Goal: Task Accomplishment & Management: Manage account settings

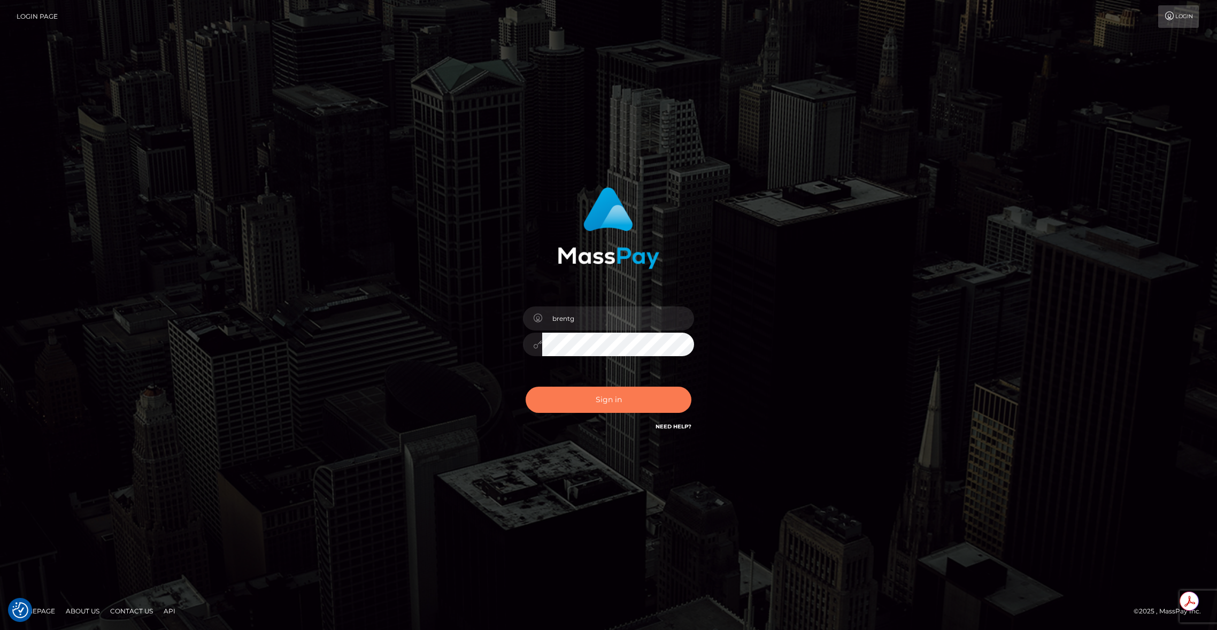
click at [585, 400] on button "Sign in" at bounding box center [609, 400] width 166 height 26
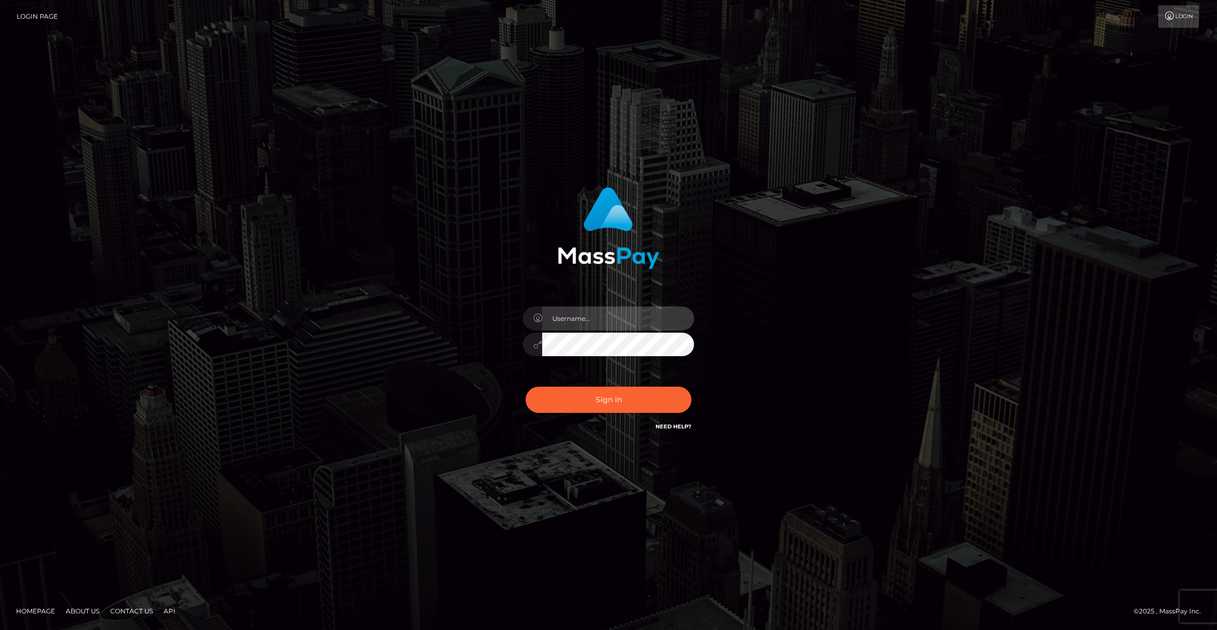
type input "brentg"
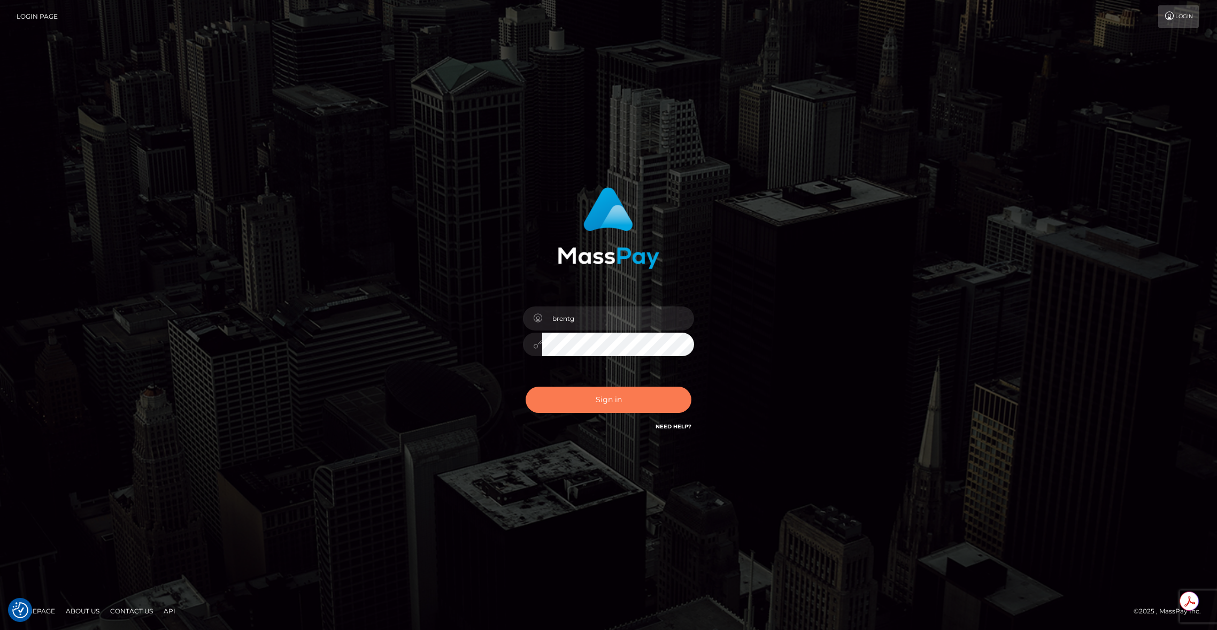
click at [610, 397] on button "Sign in" at bounding box center [609, 400] width 166 height 26
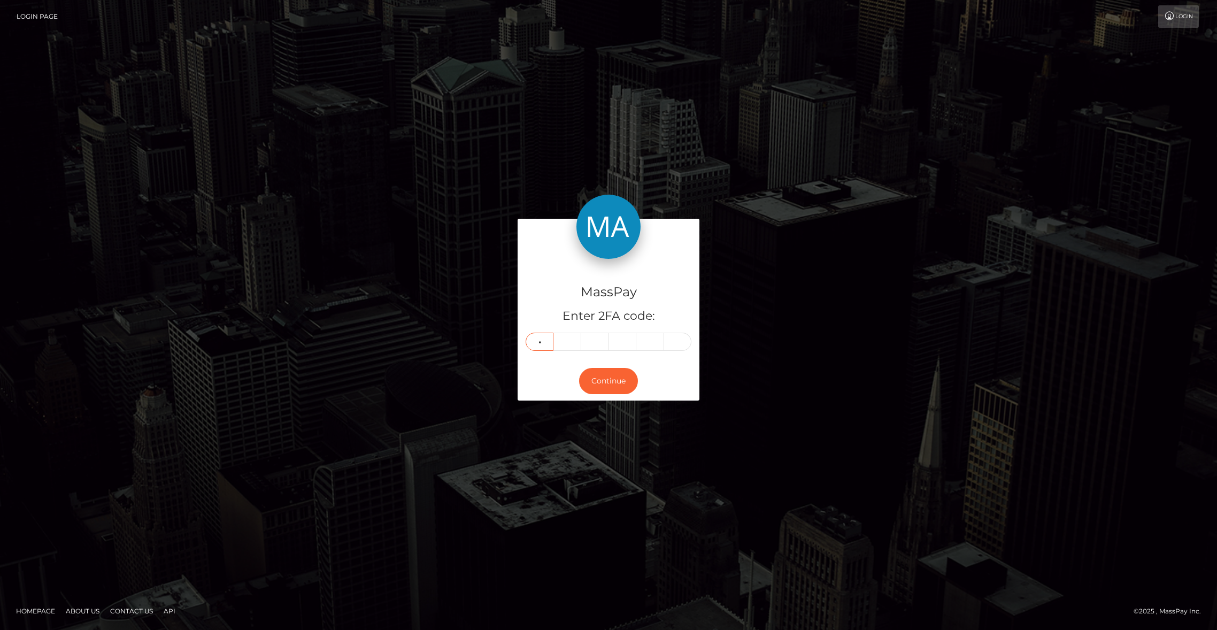
type input "4"
type input "9"
type input "3"
type input "9"
type input "4"
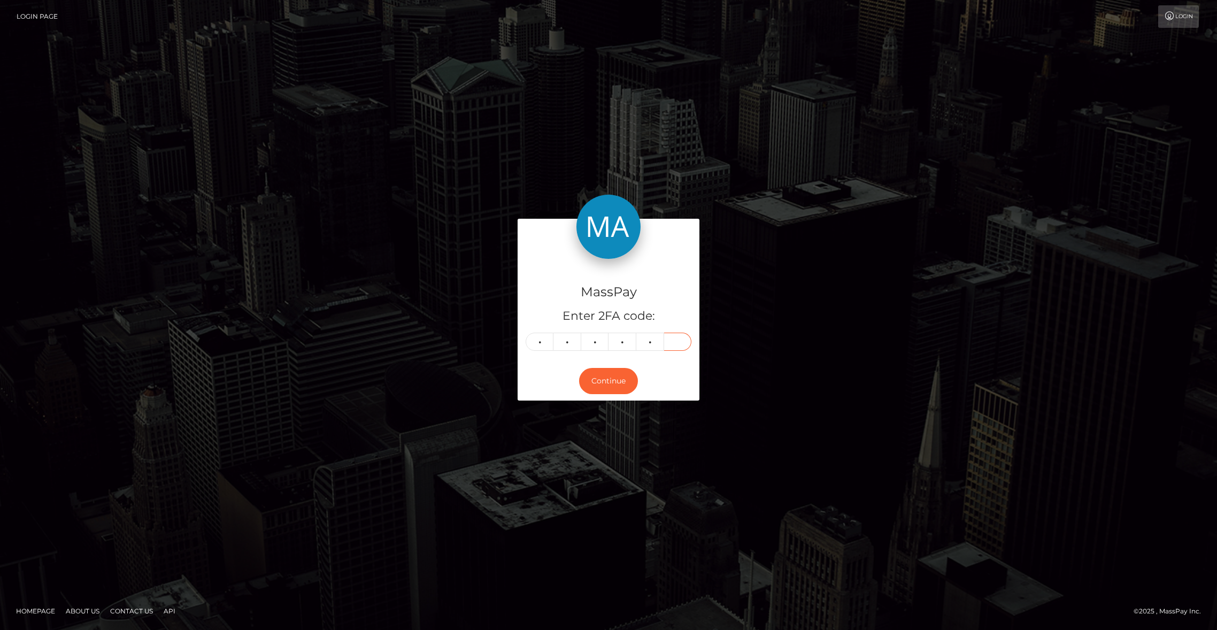
type input "7"
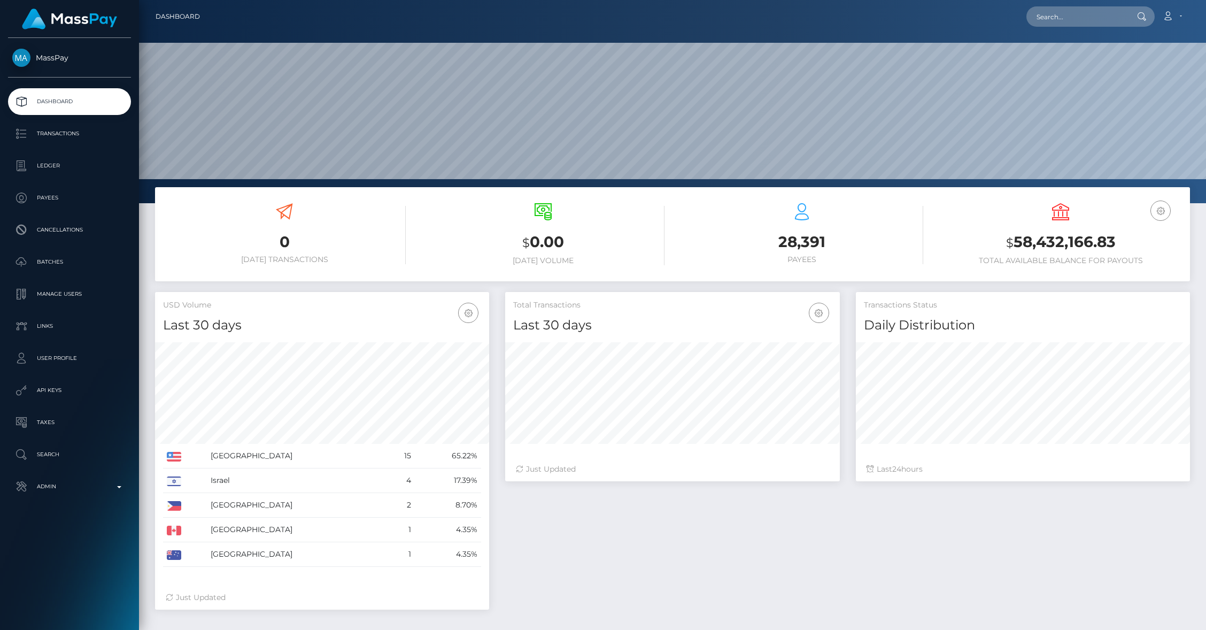
scroll to position [189, 334]
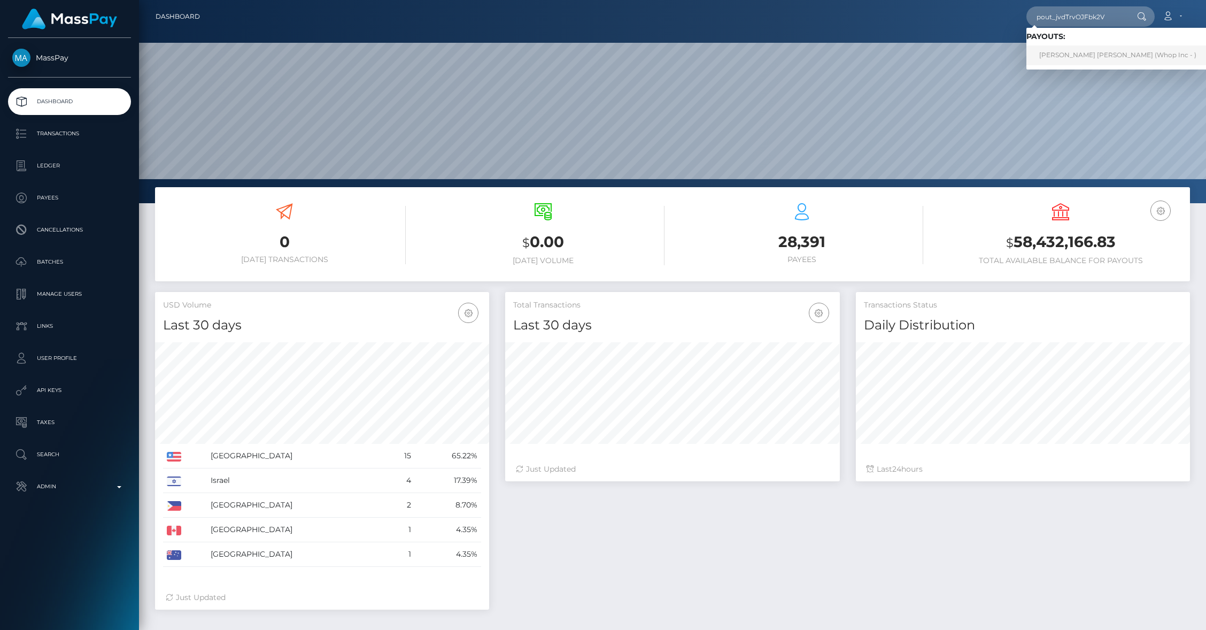
type input "pout_jvdTrvOJFbk2V"
click at [1084, 53] on link "DANIEL ALEXIO PIMENTEL (Whop Inc - )" at bounding box center [1118, 55] width 183 height 20
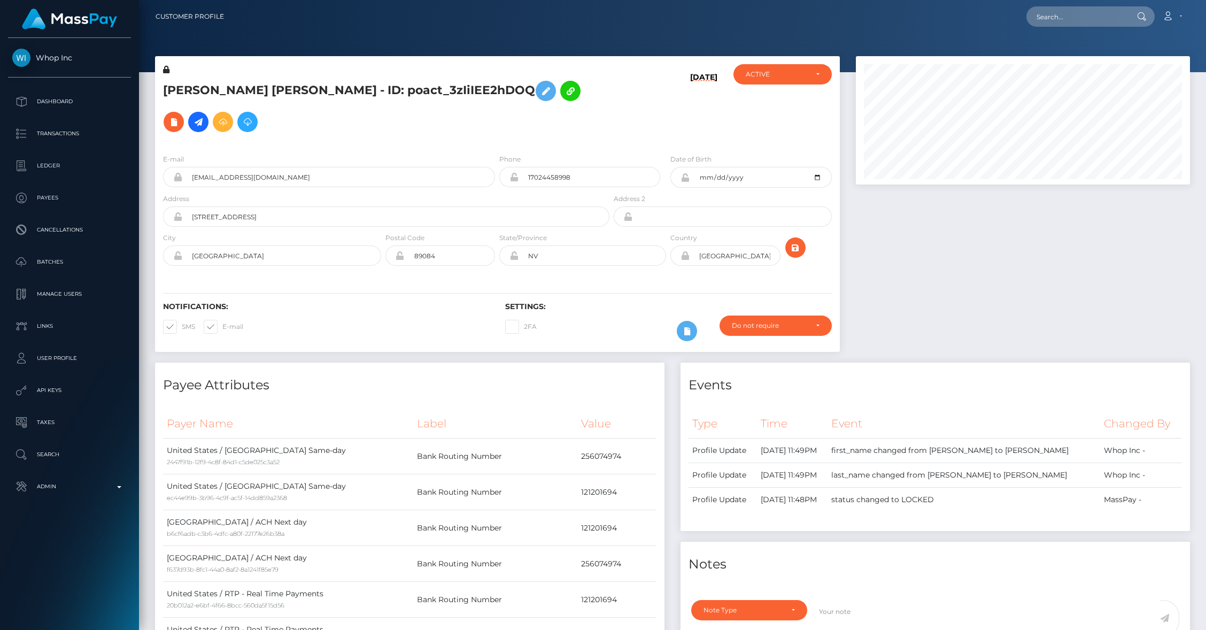
scroll to position [128, 334]
click at [920, 277] on div at bounding box center [1023, 209] width 350 height 306
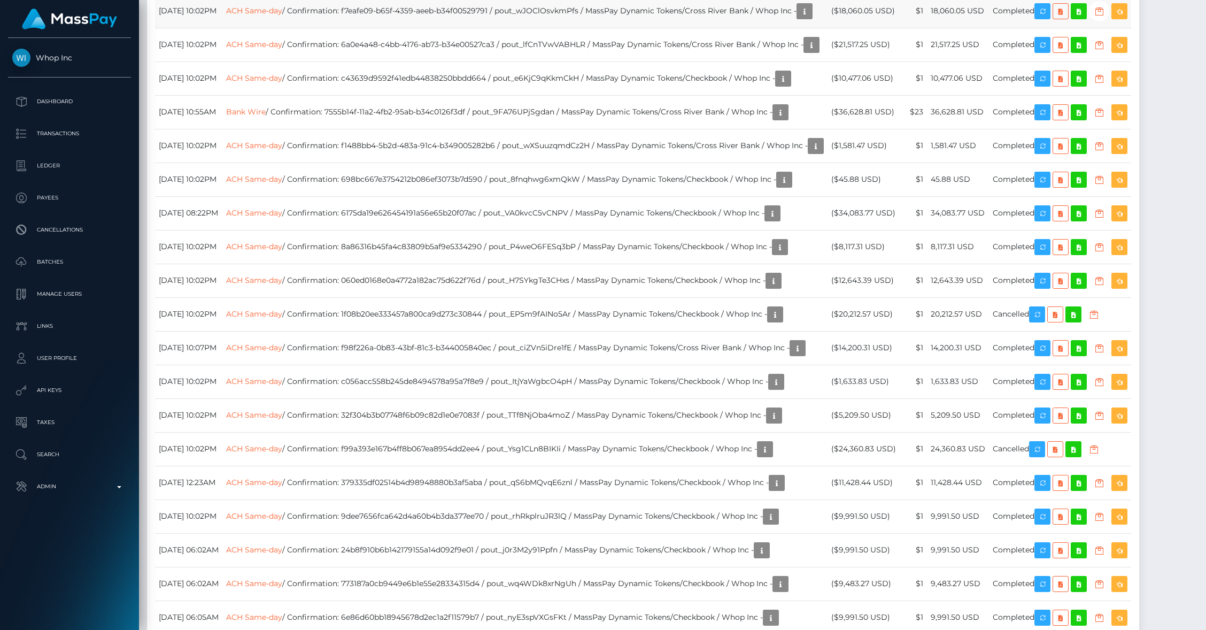
scroll to position [1529, 0]
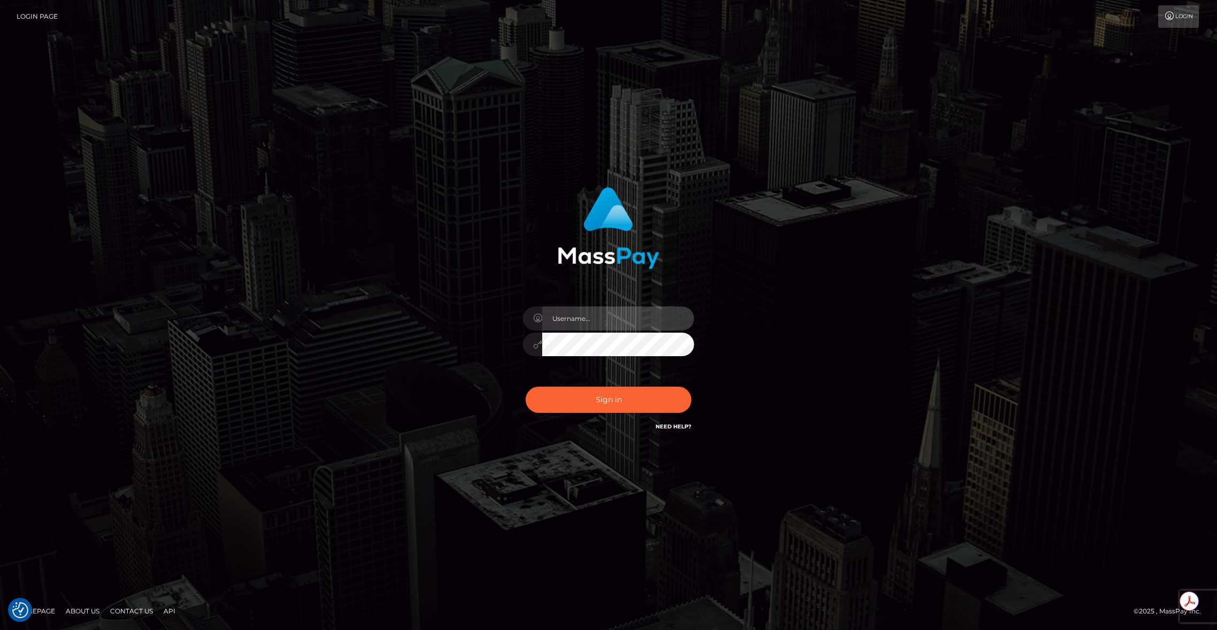
type input "brentg"
click at [591, 408] on button "Sign in" at bounding box center [609, 400] width 166 height 26
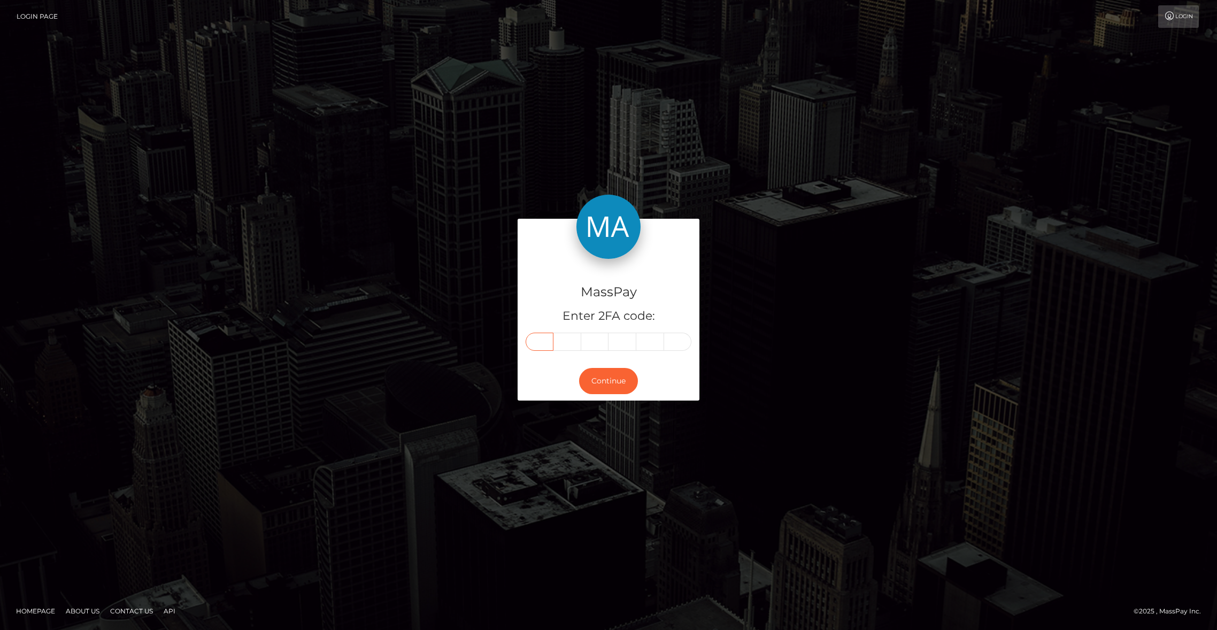
paste input "1"
type input "1"
type input "6"
type input "9"
type input "2"
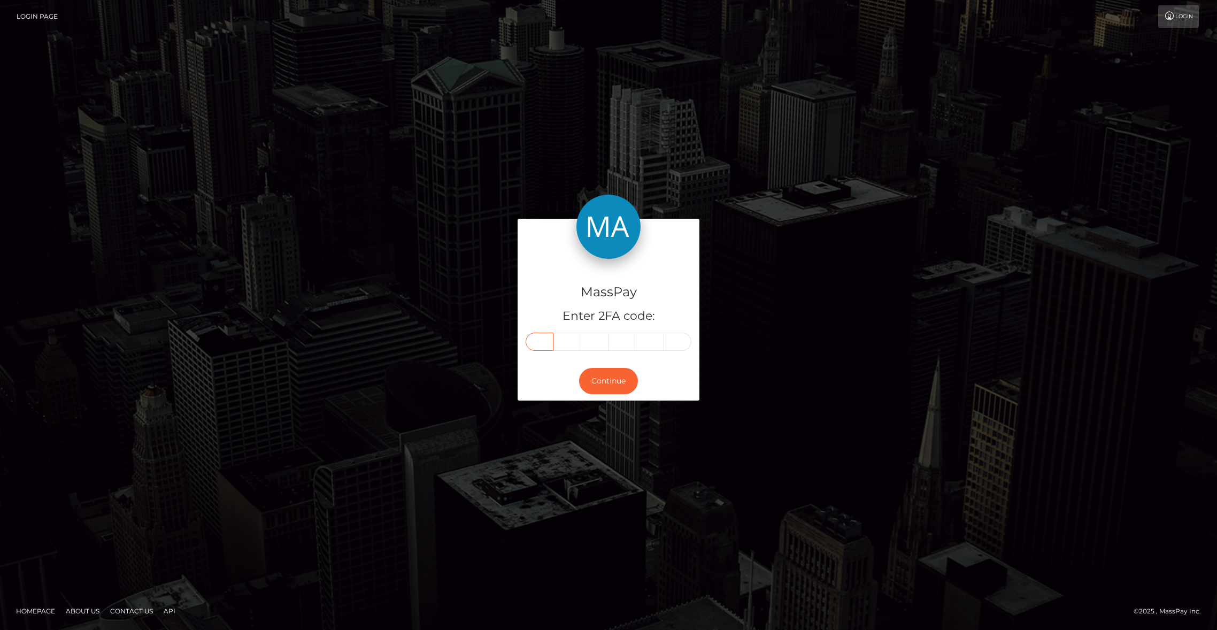
type input "8"
type input "0"
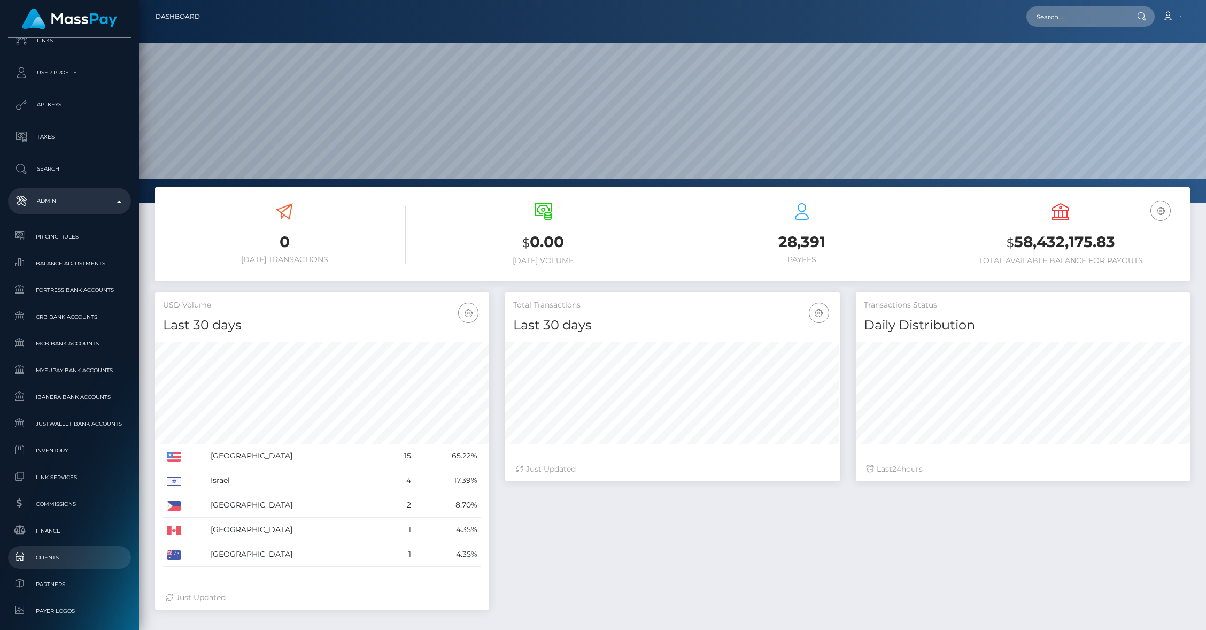
scroll to position [189, 334]
click at [56, 552] on span "Clients" at bounding box center [69, 557] width 114 height 12
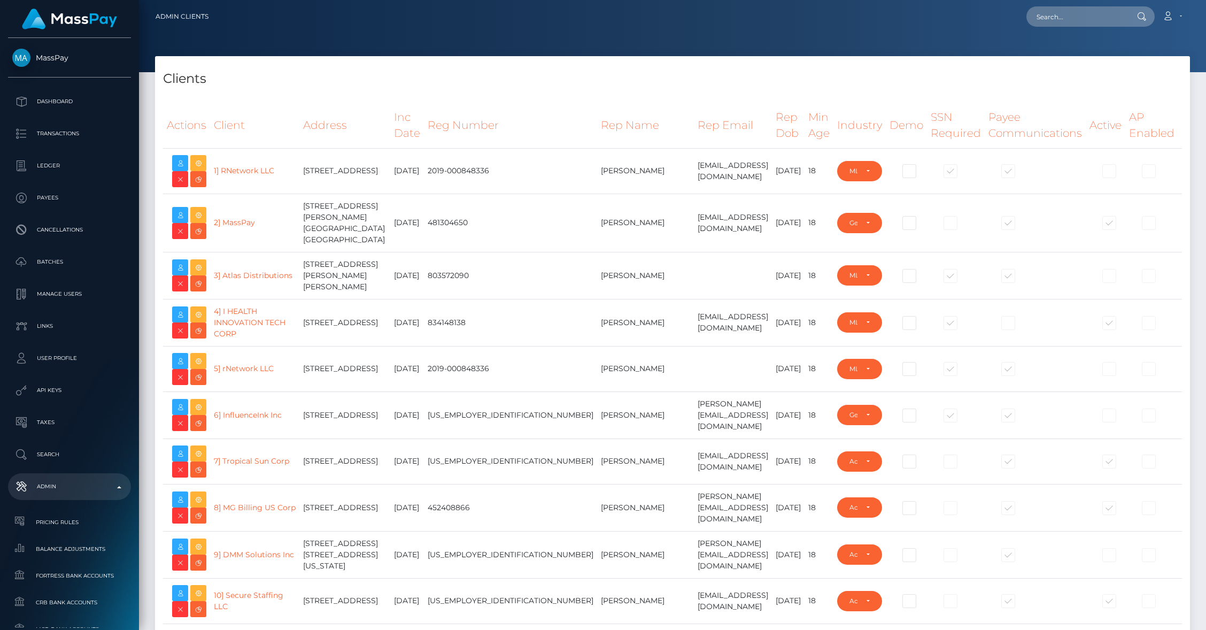
select select "223"
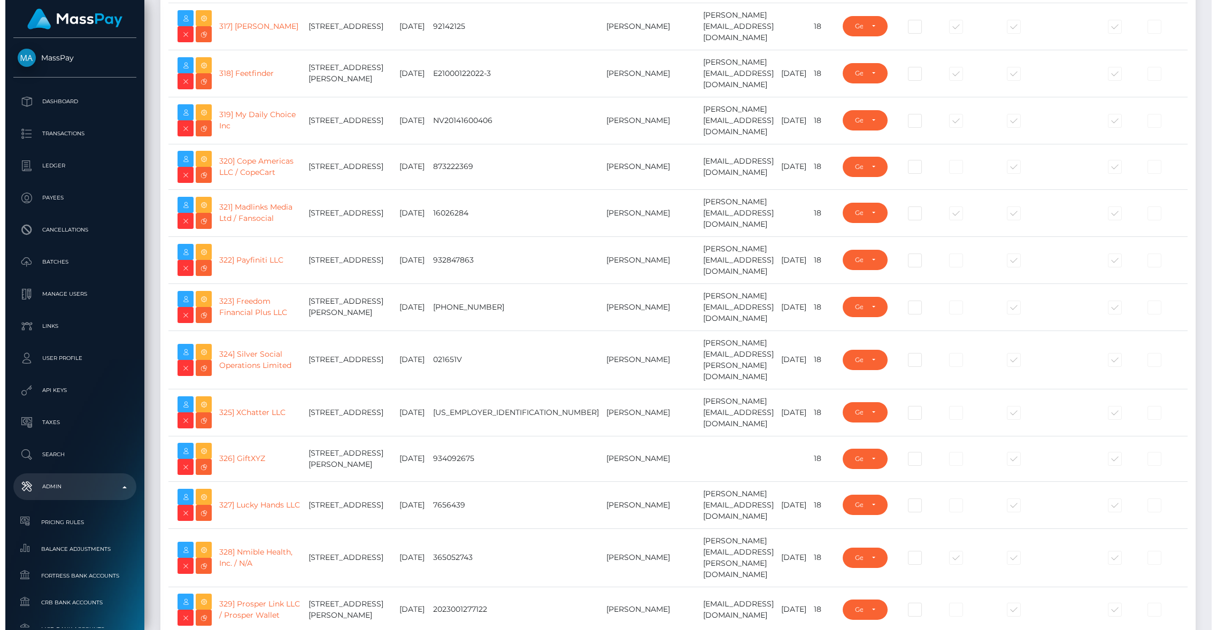
scroll to position [16312, 0]
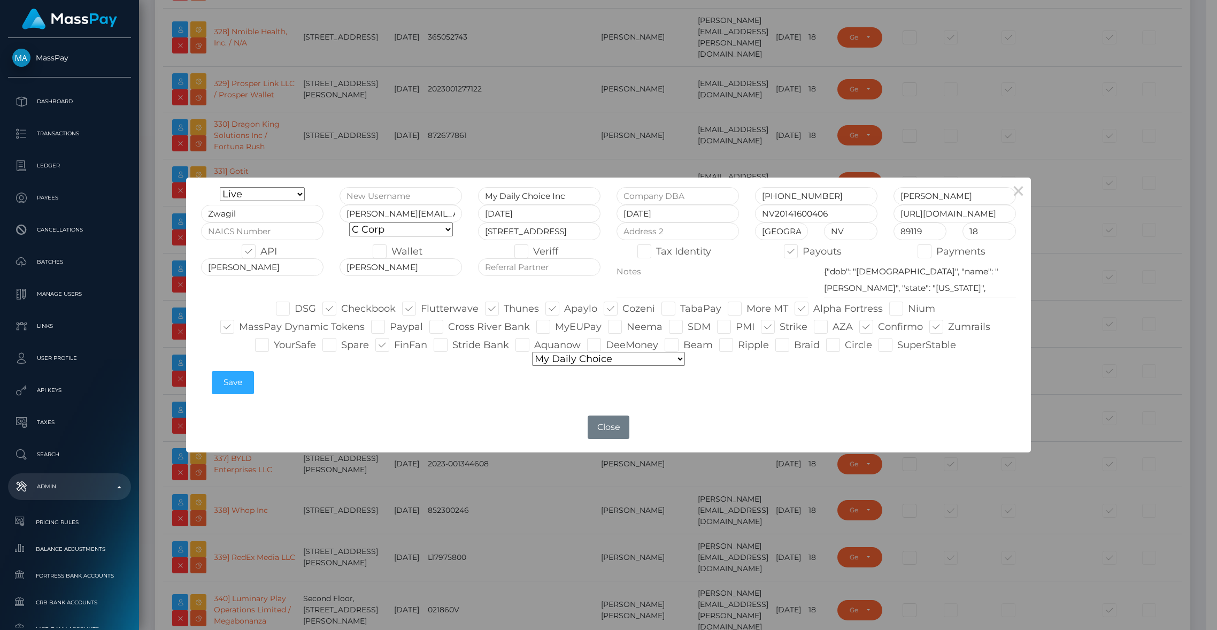
type input "brentg"
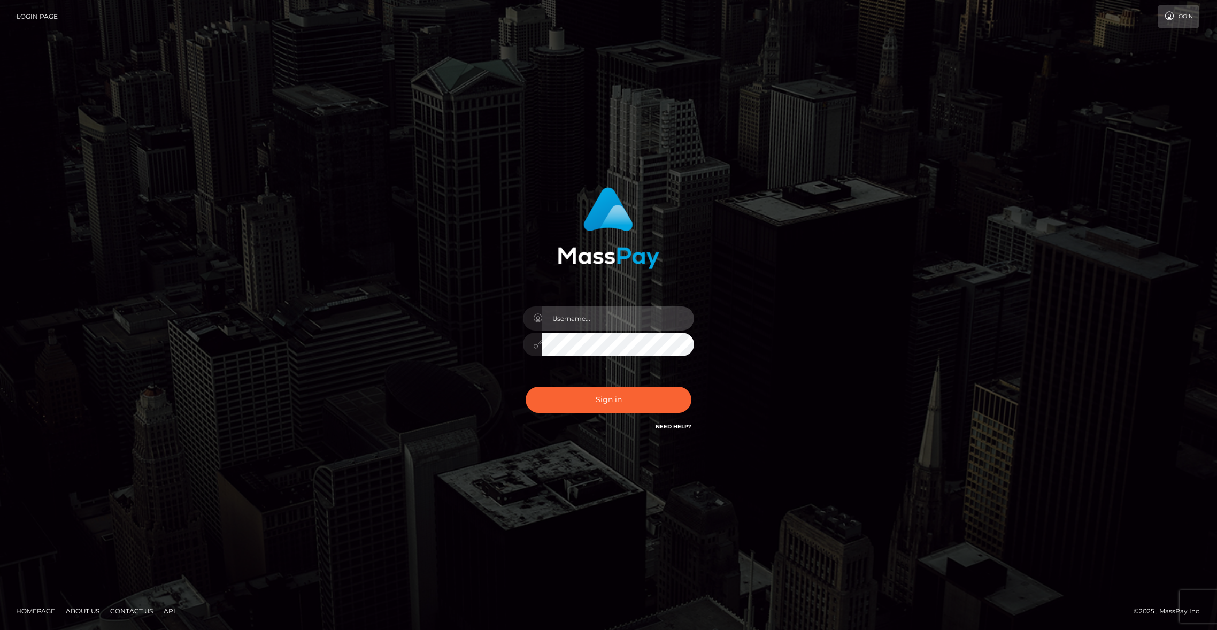
type input "brentg"
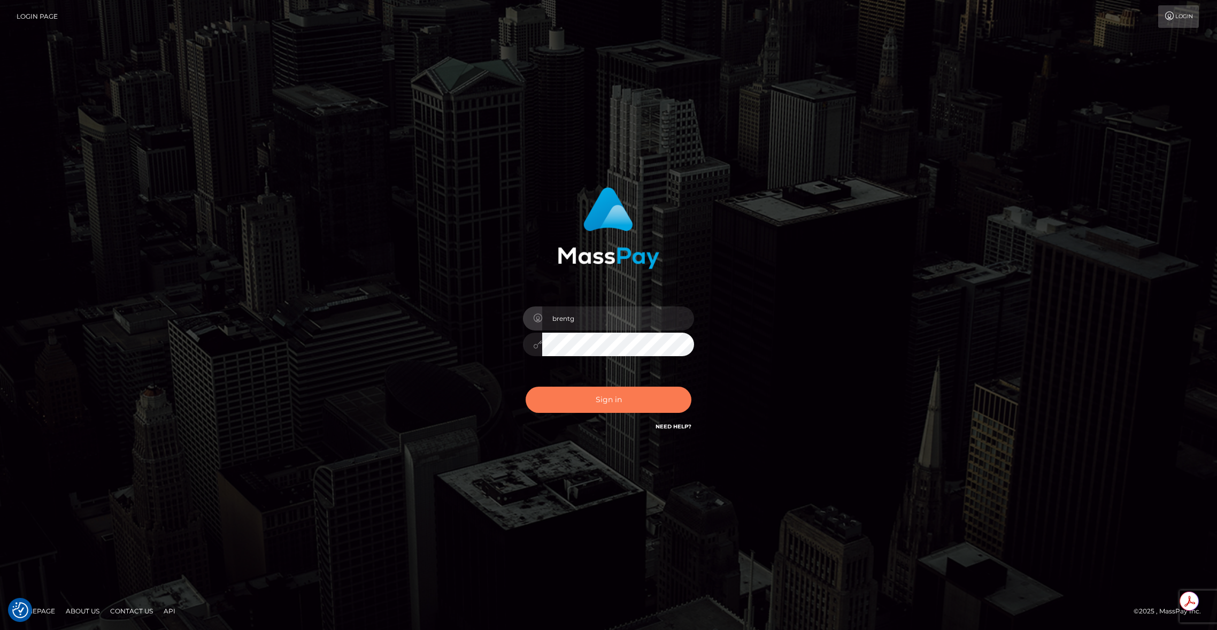
click at [564, 397] on button "Sign in" at bounding box center [609, 400] width 166 height 26
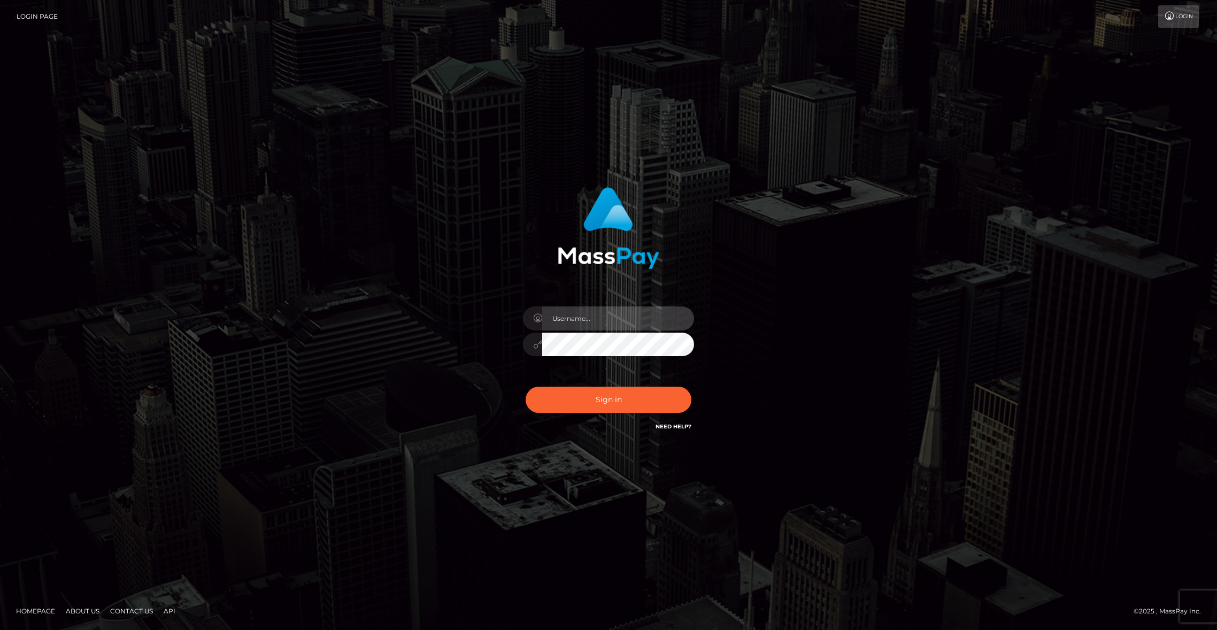
type input "brentg"
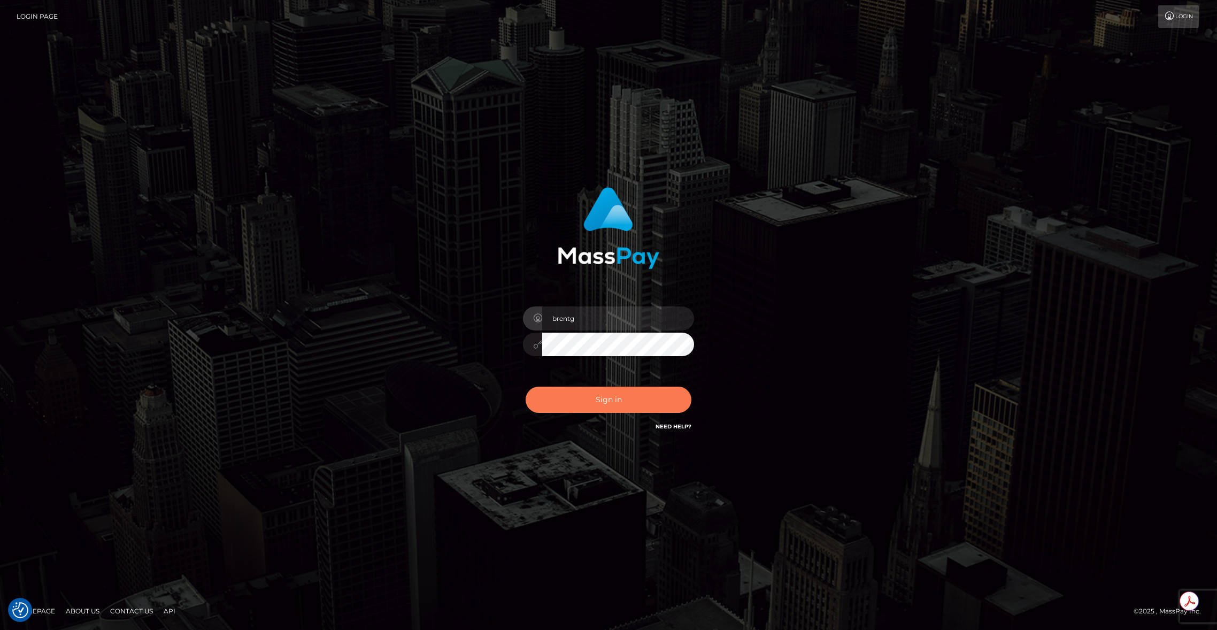
click at [594, 397] on button "Sign in" at bounding box center [609, 400] width 166 height 26
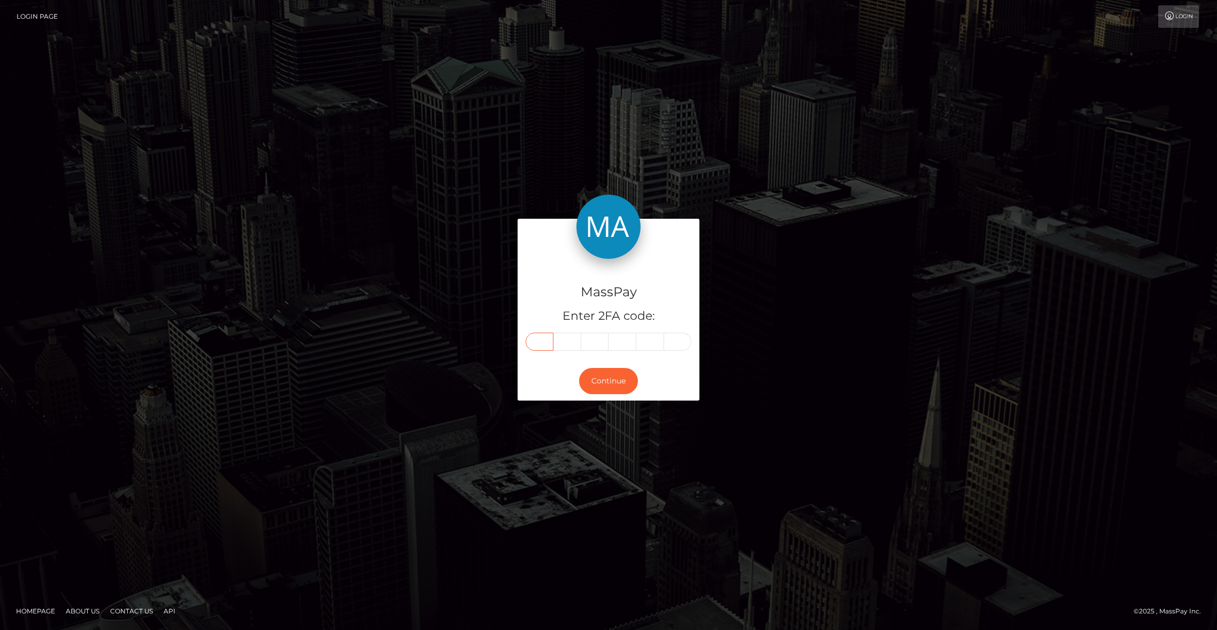
paste input "0"
type input "0"
type input "8"
type input "1"
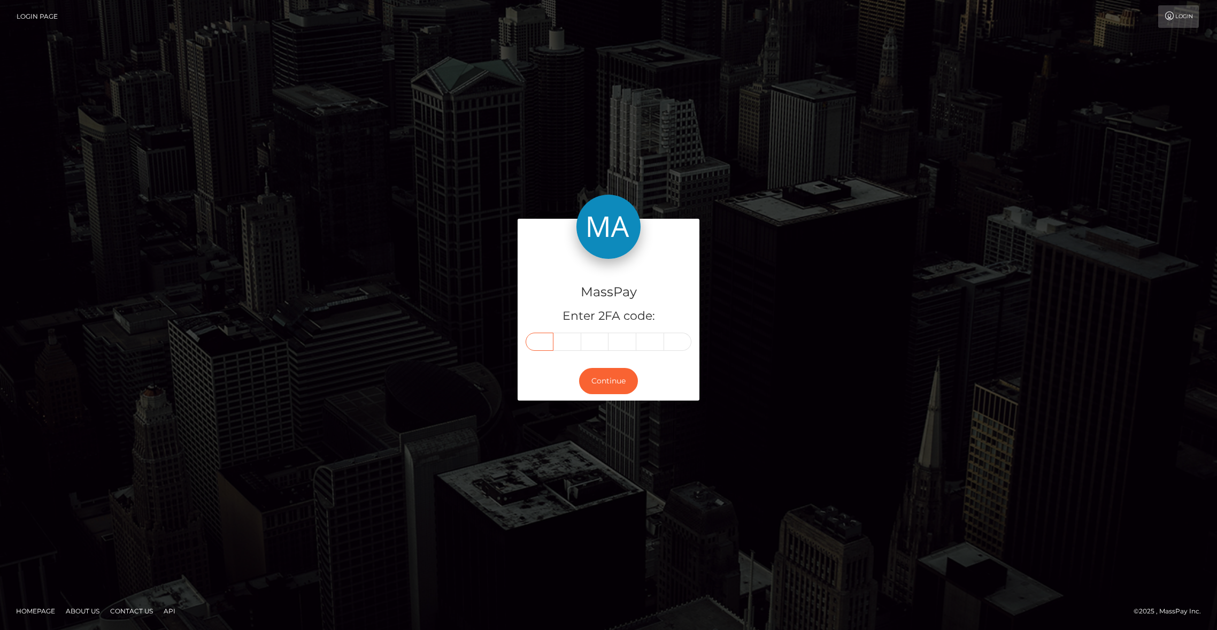
type input "6"
type input "8"
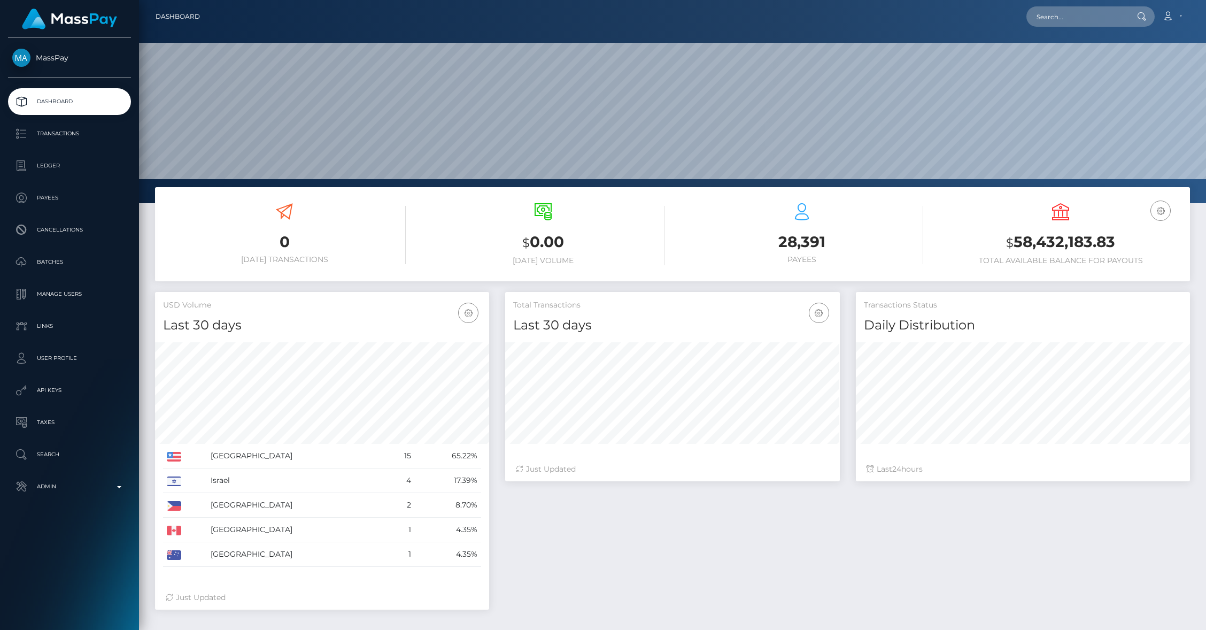
scroll to position [189, 334]
